Goal: Transaction & Acquisition: Purchase product/service

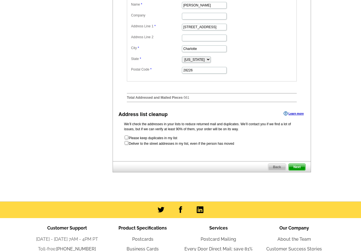
scroll to position [239, 0]
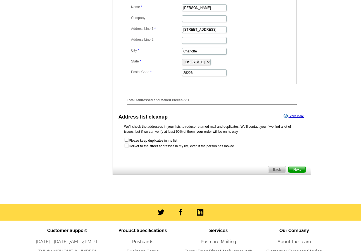
click at [295, 173] on span "Next" at bounding box center [297, 170] width 17 height 7
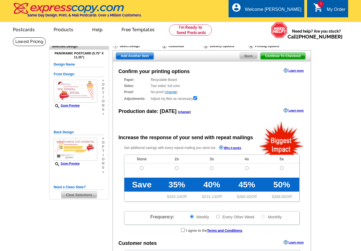
radio input "false"
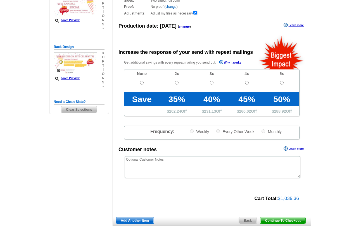
scroll to position [112, 0]
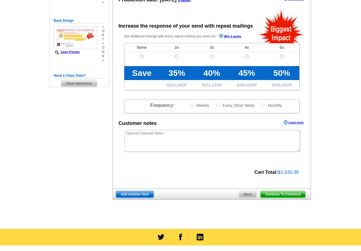
drag, startPoint x: 275, startPoint y: 195, endPoint x: 233, endPoint y: 167, distance: 51.1
click at [275, 195] on span "Continue To Checkout" at bounding box center [282, 194] width 45 height 7
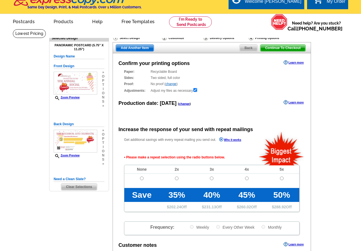
scroll to position [0, 0]
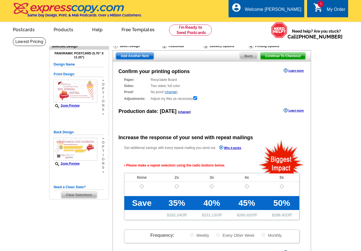
click at [289, 56] on span "Continue To Checkout" at bounding box center [282, 56] width 45 height 7
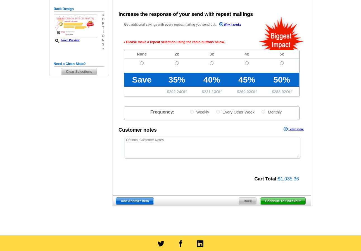
scroll to position [125, 0]
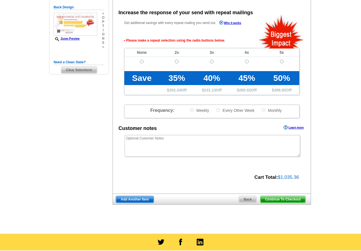
click at [284, 200] on span "Continue To Checkout" at bounding box center [282, 199] width 45 height 7
click at [273, 200] on span "Continue To Checkout" at bounding box center [282, 199] width 45 height 7
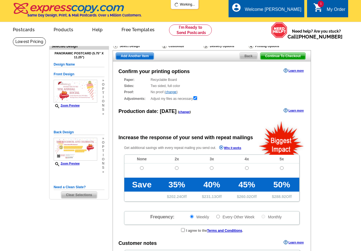
radio input "false"
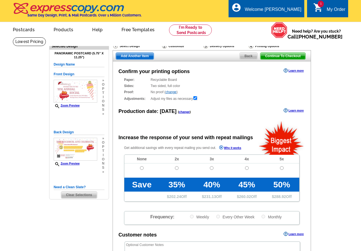
click at [272, 56] on span "Continue To Checkout" at bounding box center [282, 56] width 45 height 7
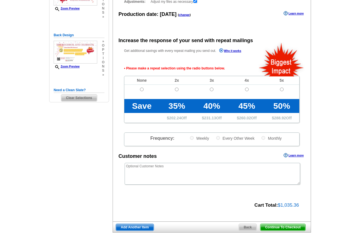
scroll to position [69, 0]
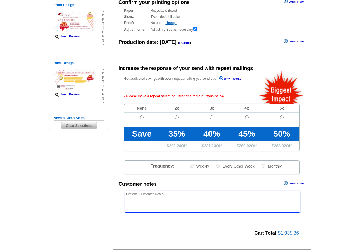
click at [177, 197] on textarea at bounding box center [212, 202] width 175 height 22
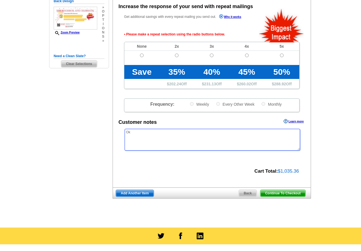
scroll to position [209, 0]
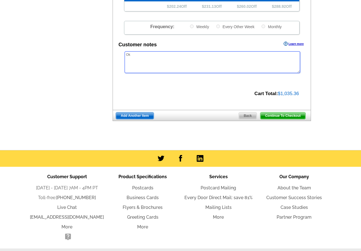
type textarea "Ok"
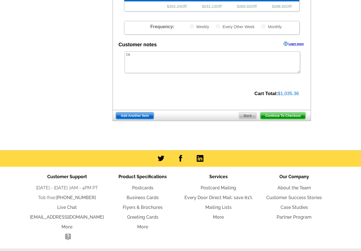
click at [284, 116] on span "Continue To Checkout" at bounding box center [282, 116] width 45 height 7
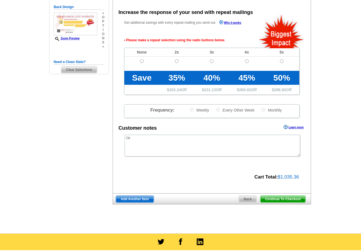
scroll to position [125, 0]
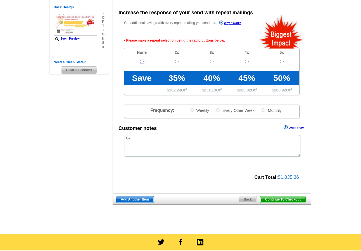
click at [142, 63] on input "radio" at bounding box center [142, 62] width 4 height 4
radio input "true"
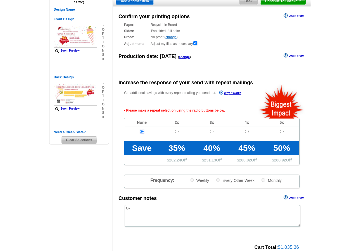
scroll to position [41, 0]
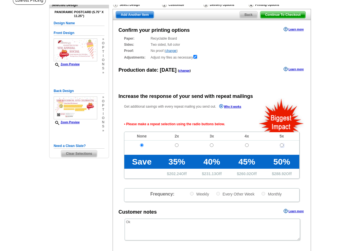
click at [281, 144] on input "radio" at bounding box center [282, 146] width 4 height 4
radio input "true"
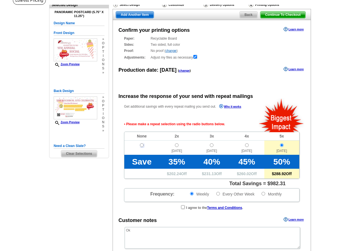
click at [142, 146] on input "radio" at bounding box center [142, 146] width 4 height 4
radio input "true"
radio input "false"
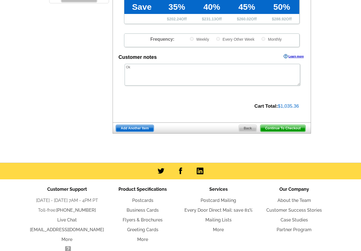
scroll to position [209, 0]
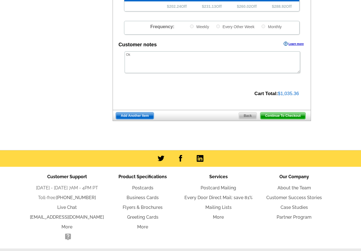
click at [273, 116] on span "Continue To Checkout" at bounding box center [282, 116] width 45 height 7
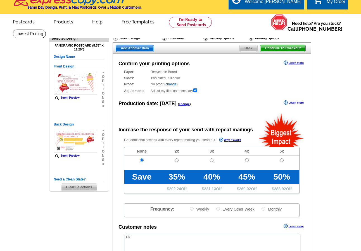
scroll to position [0, 0]
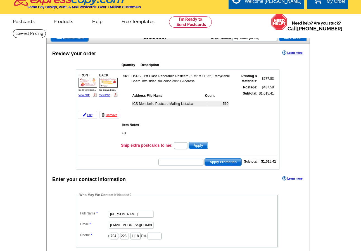
scroll to position [6, 0]
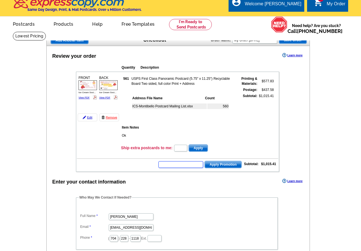
click at [186, 167] on input "text" at bounding box center [180, 164] width 45 height 7
type input "5022gb"
click at [225, 164] on span "Apply Promotion" at bounding box center [223, 164] width 37 height 7
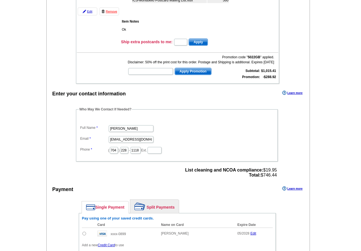
scroll to position [196, 0]
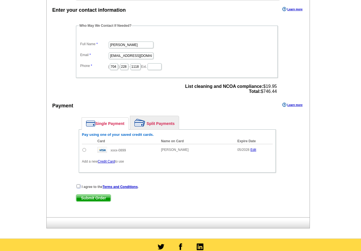
click at [77, 187] on input "checkbox" at bounding box center [79, 187] width 4 height 4
checkbox input "true"
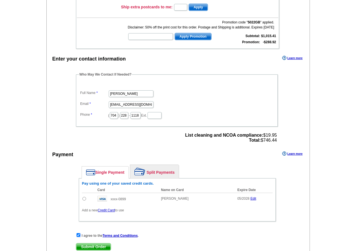
scroll to position [140, 0]
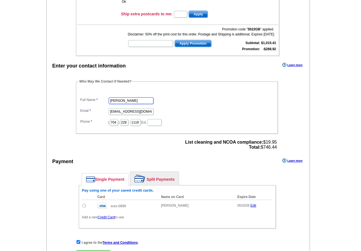
click at [138, 101] on input "Clinford Adlawan" at bounding box center [131, 101] width 45 height 7
type input "C"
type input "[PERSON_NAME]"
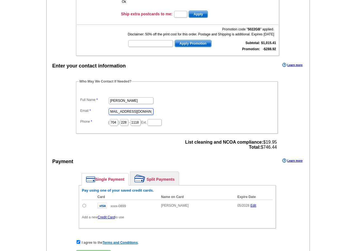
type input "don@faganrealtygroup@gmail.com"
click at [118, 123] on input "704" at bounding box center [114, 122] width 8 height 7
type input "270"
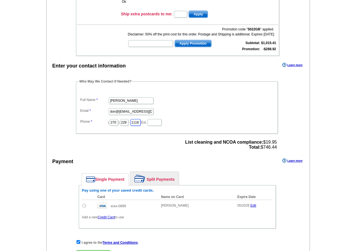
click at [141, 124] on input "1118" at bounding box center [135, 122] width 10 height 7
click at [128, 125] on input "228" at bounding box center [124, 122] width 8 height 7
type input "301"
type input "9647"
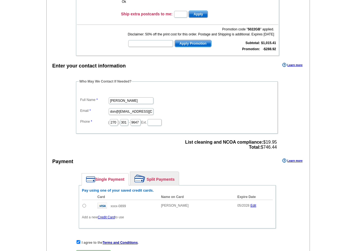
click at [152, 134] on fieldset "Who May We Contact If Needed? Full Name Don Soledad Email don@faganrealtygroup@…" at bounding box center [177, 106] width 202 height 55
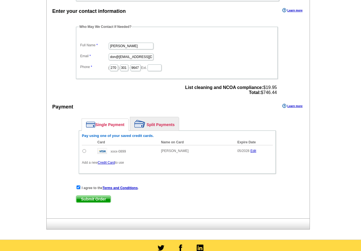
scroll to position [196, 0]
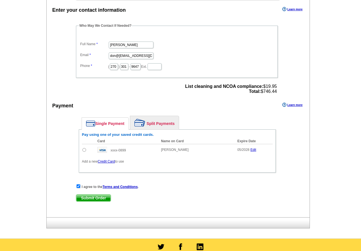
click at [84, 151] on input "radio" at bounding box center [84, 150] width 4 height 4
radio input "true"
click at [140, 181] on div "Enter your contact information Learn more Who May We Contact If Needed? Full Na…" at bounding box center [178, 112] width 263 height 212
click at [98, 200] on span "Submit Order" at bounding box center [93, 198] width 34 height 7
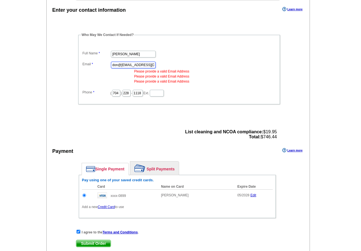
click at [123, 67] on input "don@faganrealtygroup@gmail.com" at bounding box center [133, 65] width 45 height 7
click at [110, 60] on div at bounding box center [110, 60] width 0 height 0
click at [134, 64] on input "don@faganrealtygroup@gmail.com" at bounding box center [133, 65] width 45 height 7
type input "[EMAIL_ADDRESS][DOMAIN_NAME]"
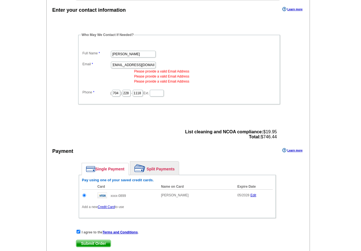
click at [164, 57] on dd "[PERSON_NAME]" at bounding box center [179, 53] width 196 height 9
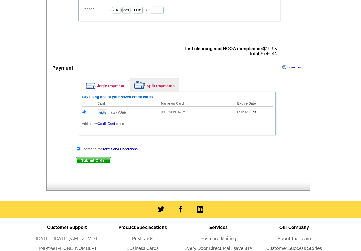
scroll to position [279, 0]
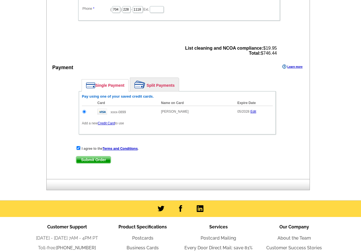
click at [103, 162] on span "Submit Order" at bounding box center [93, 160] width 34 height 7
